Goal: Information Seeking & Learning: Learn about a topic

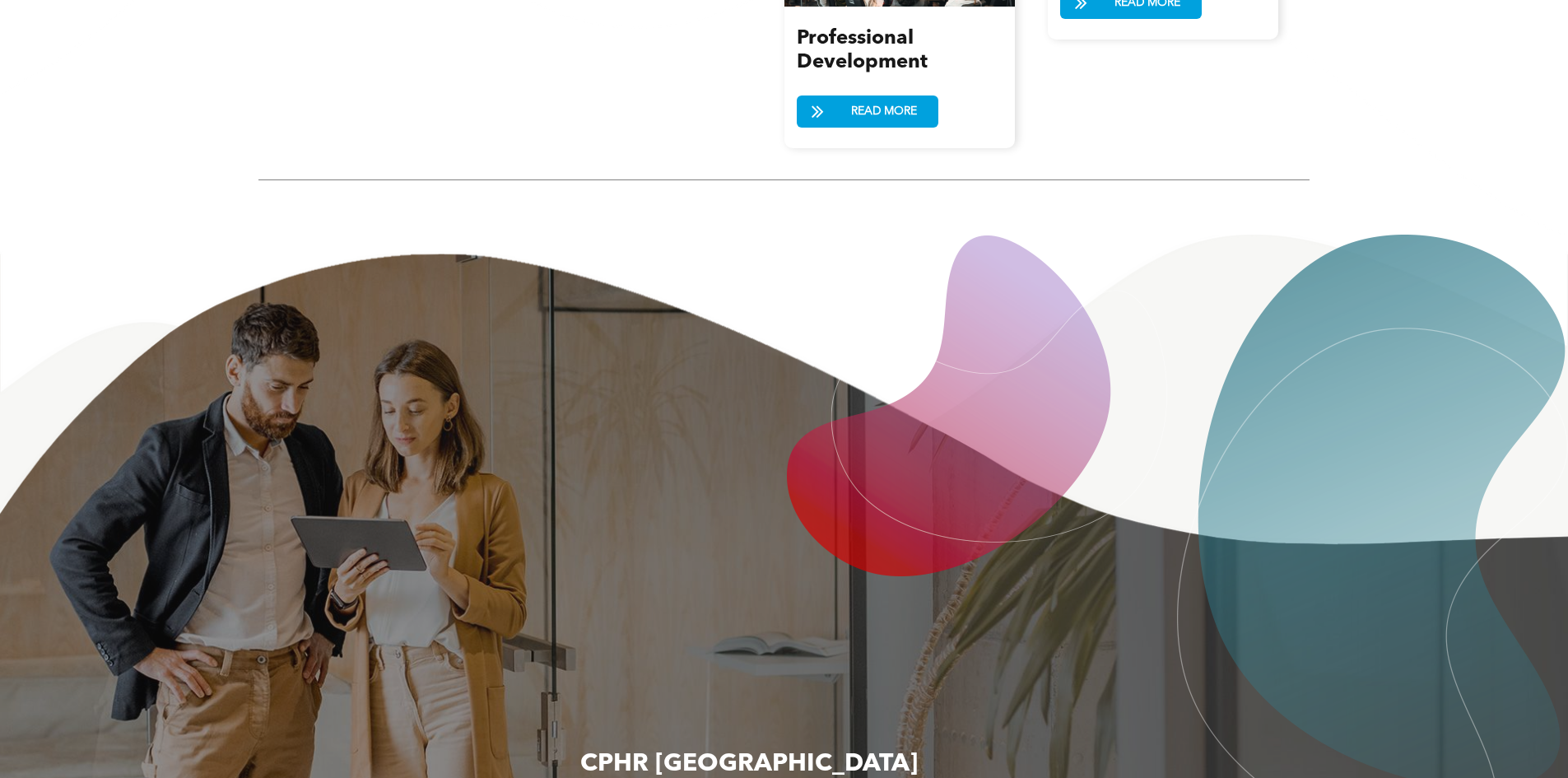
scroll to position [2470, 0]
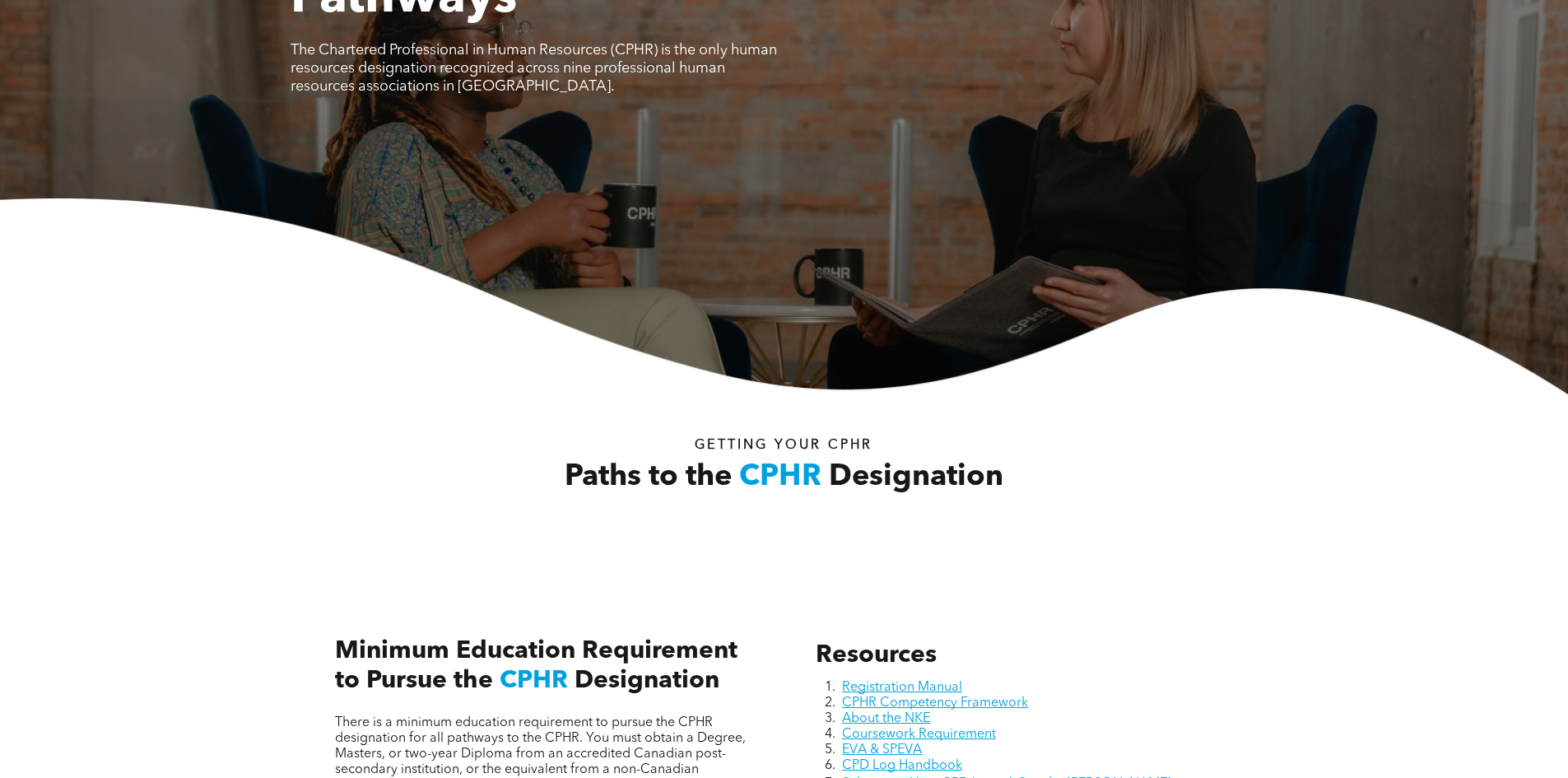
scroll to position [329, 0]
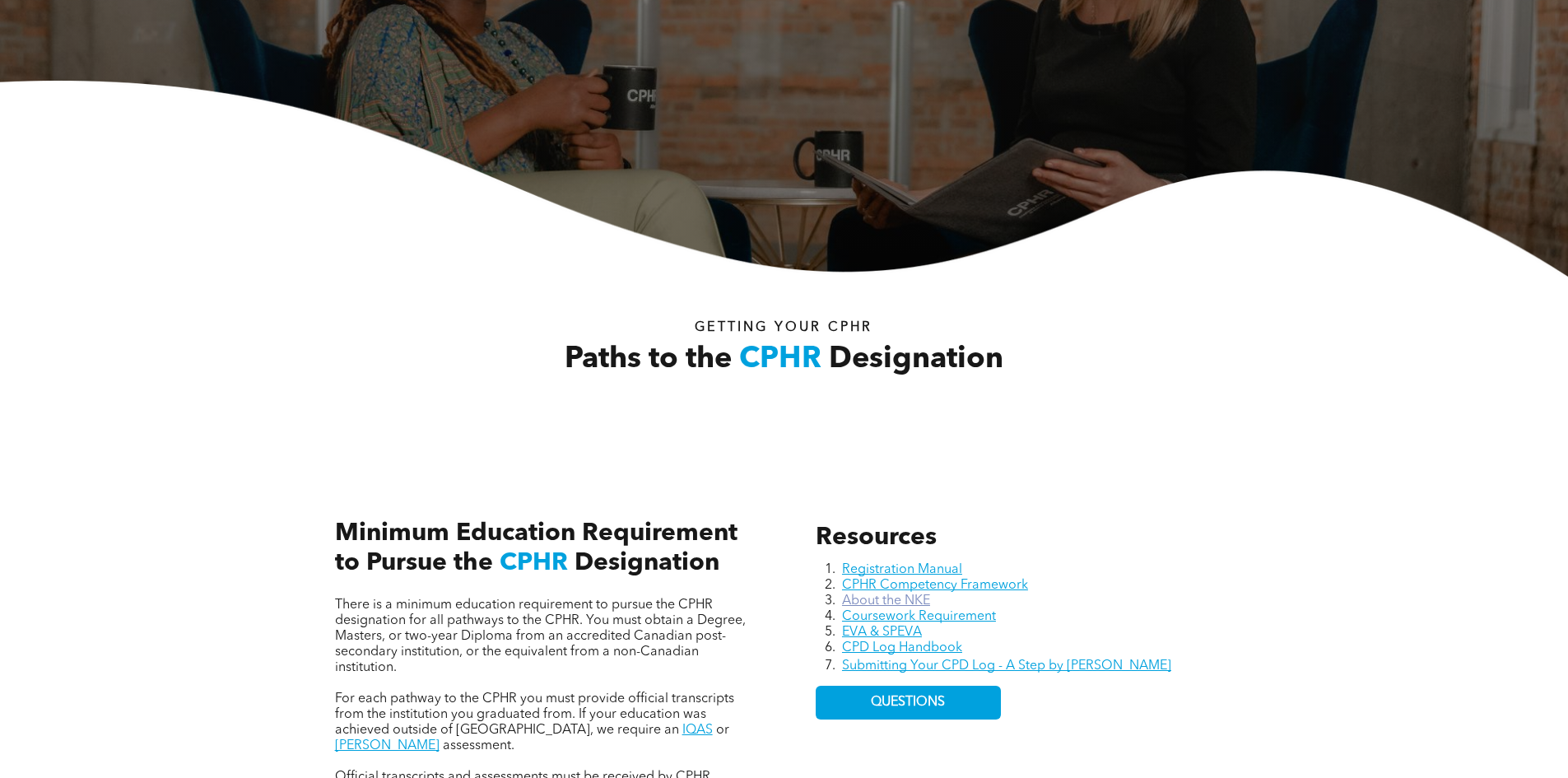
click at [884, 601] on link "About the NKE" at bounding box center [886, 601] width 88 height 13
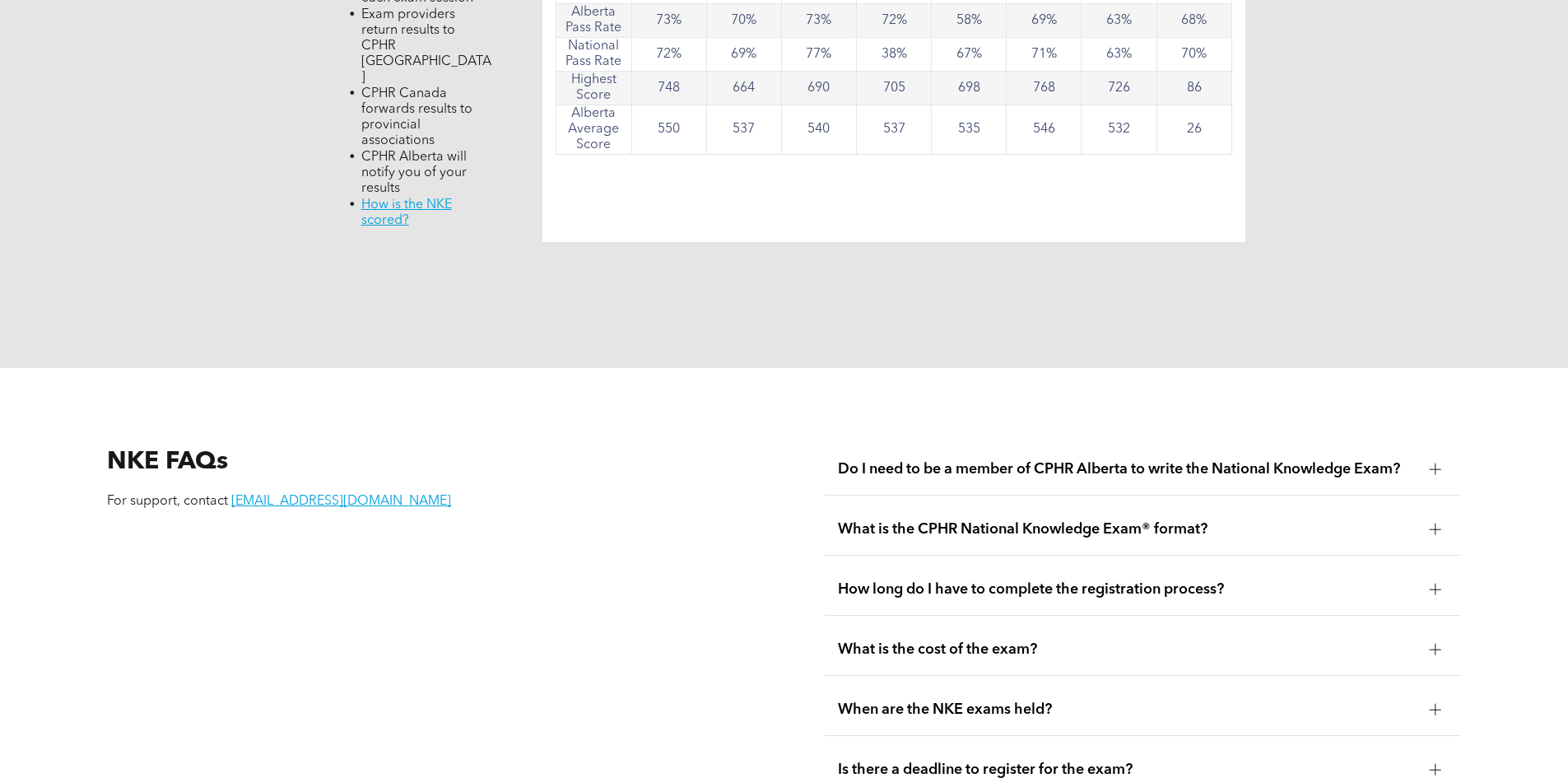
scroll to position [1976, 0]
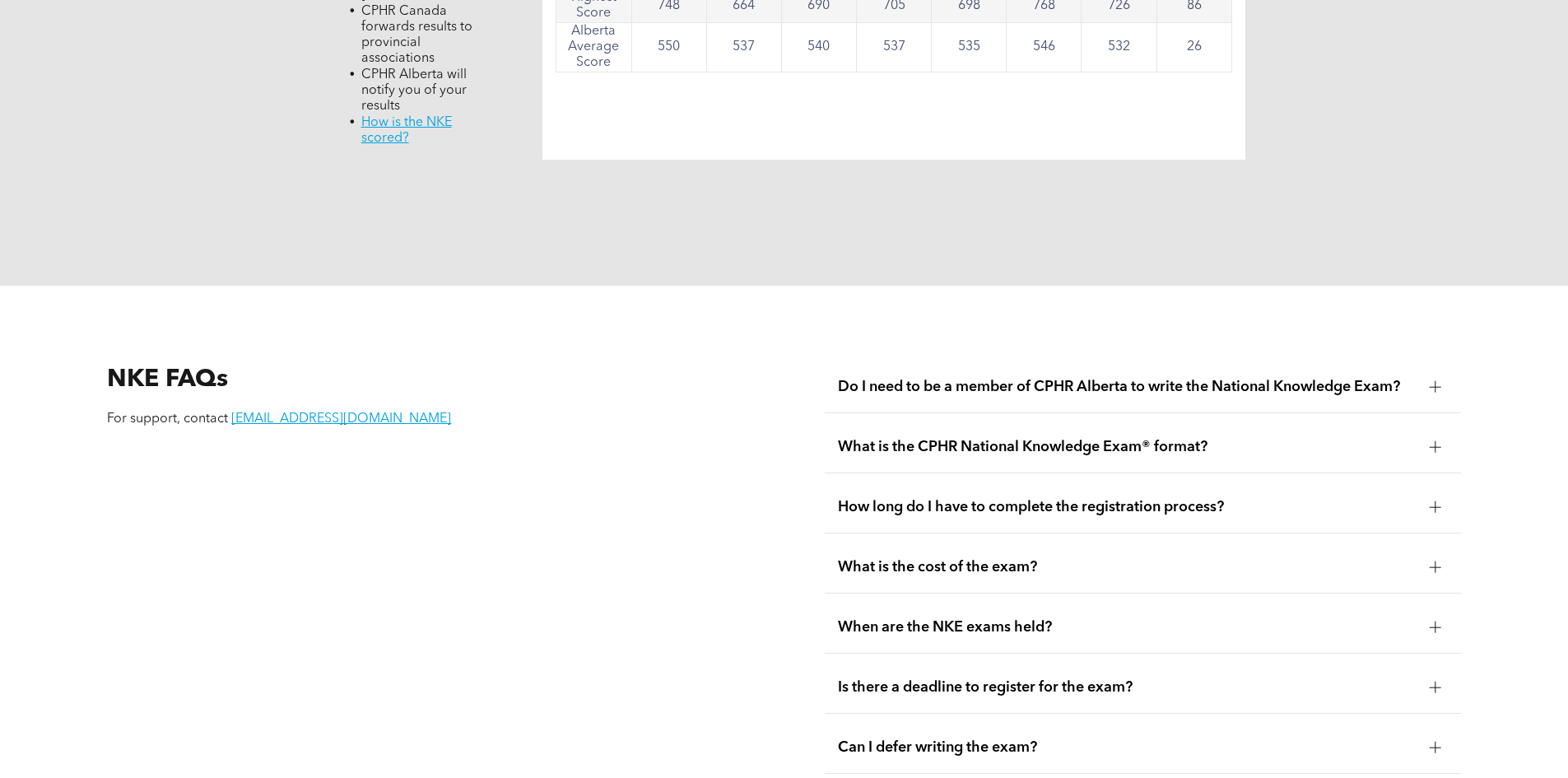
click at [1438, 494] on div at bounding box center [1436, 507] width 25 height 25
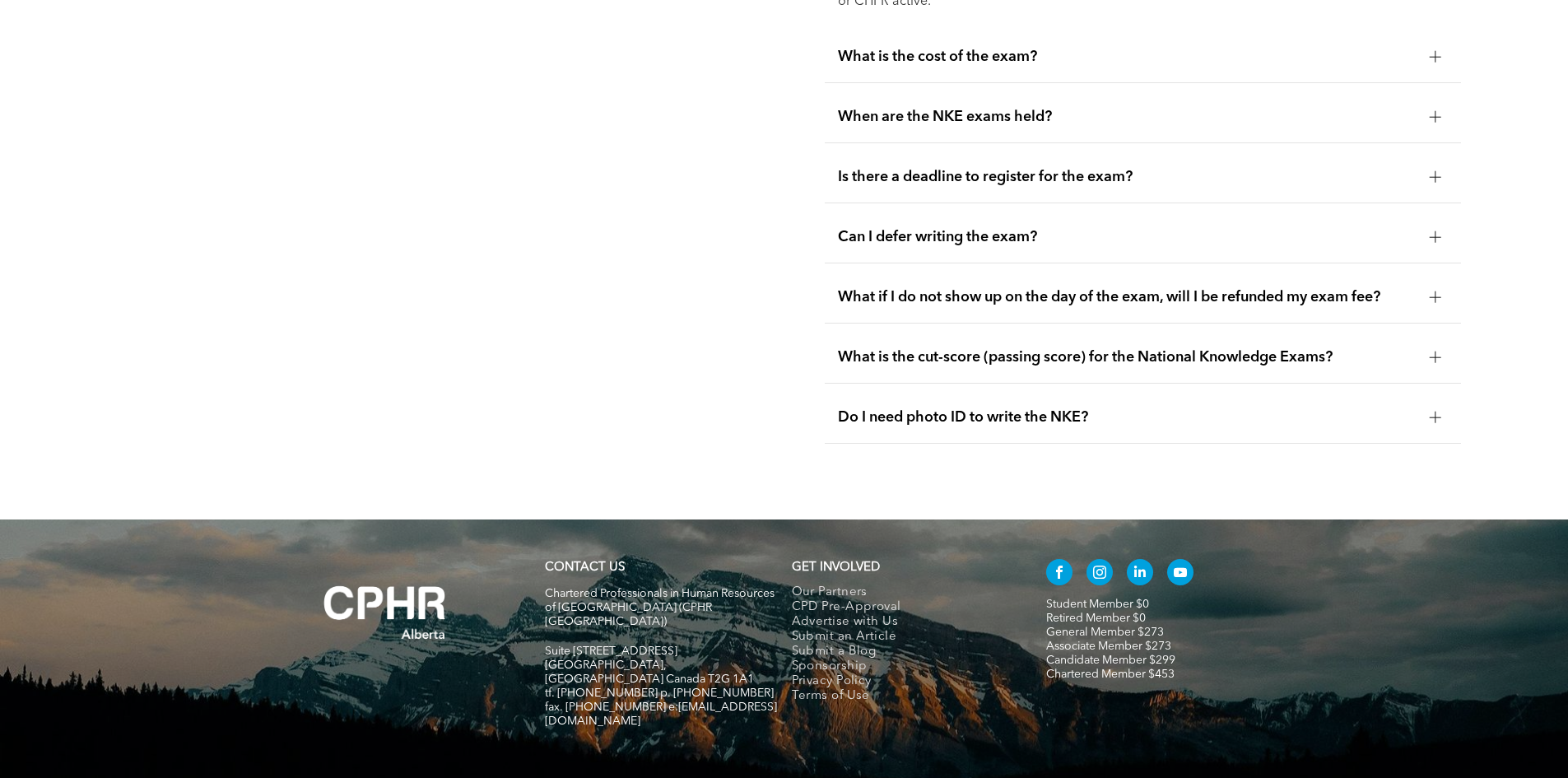
scroll to position [2596, 0]
